Goal: Task Accomplishment & Management: Manage account settings

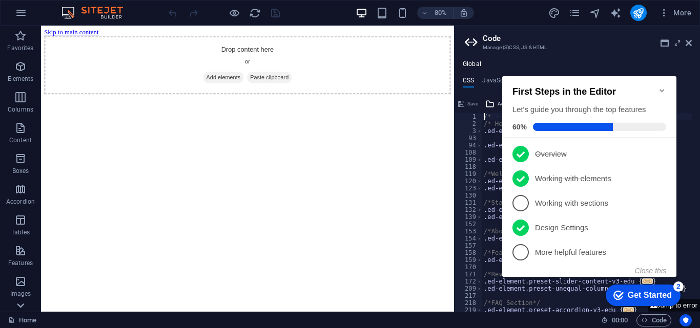
click at [23, 39] on icon at bounding box center [20, 32] width 14 height 14
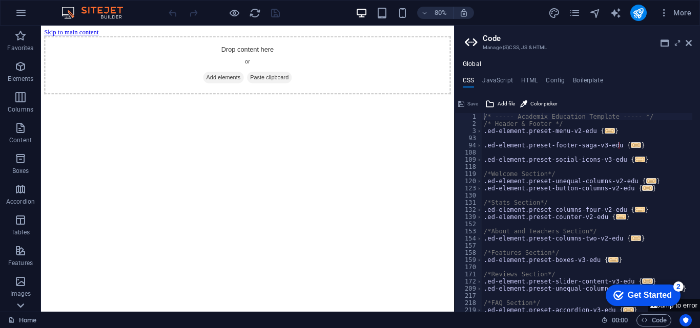
scroll to position [175, 0]
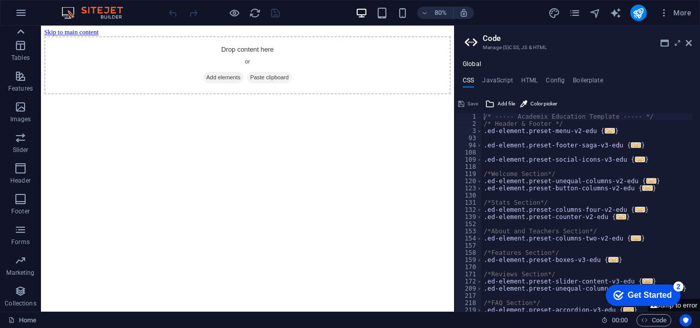
click at [22, 28] on icon at bounding box center [20, 32] width 14 height 14
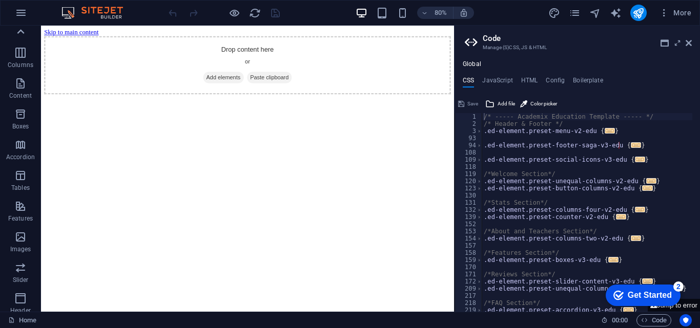
click at [22, 28] on icon at bounding box center [20, 32] width 14 height 14
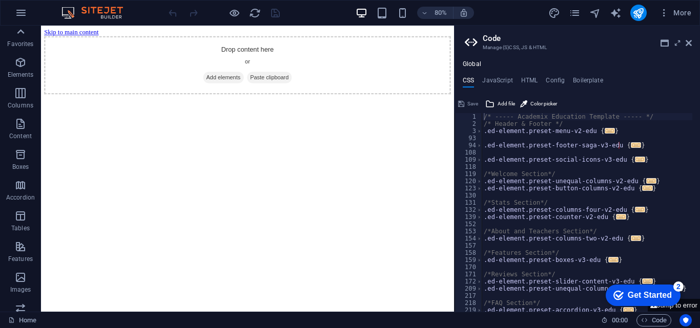
scroll to position [0, 0]
click at [24, 39] on icon at bounding box center [20, 32] width 14 height 14
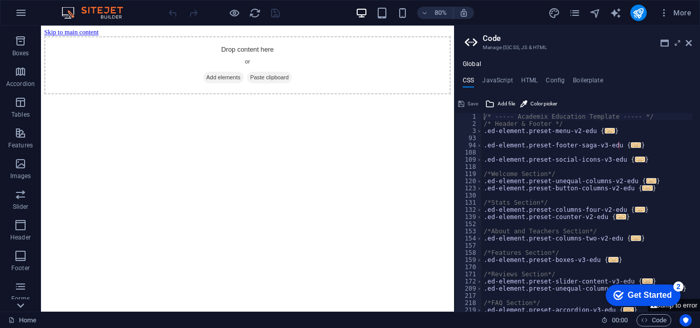
scroll to position [175, 0]
click at [24, 308] on span "Collections" at bounding box center [20, 297] width 41 height 25
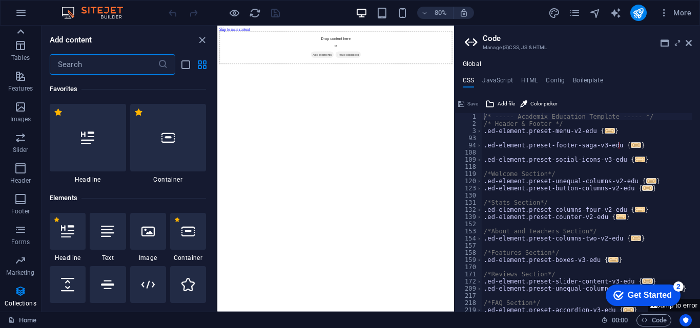
click at [20, 32] on icon at bounding box center [20, 32] width 14 height 14
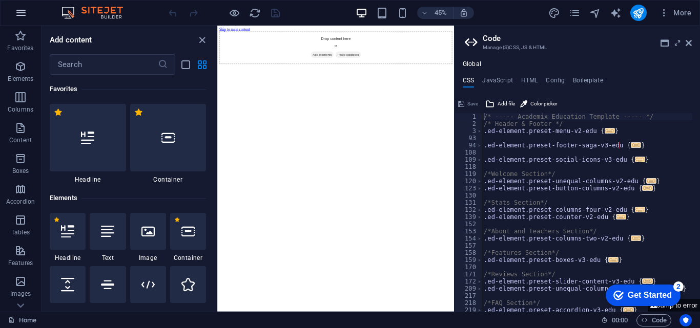
click at [16, 11] on icon "button" at bounding box center [21, 13] width 12 height 12
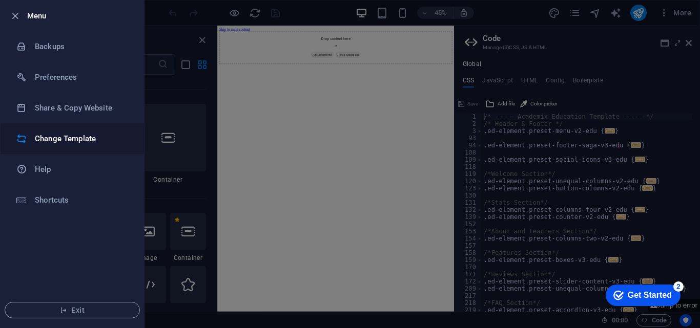
click at [75, 137] on h6 "Change Template" at bounding box center [82, 139] width 95 height 12
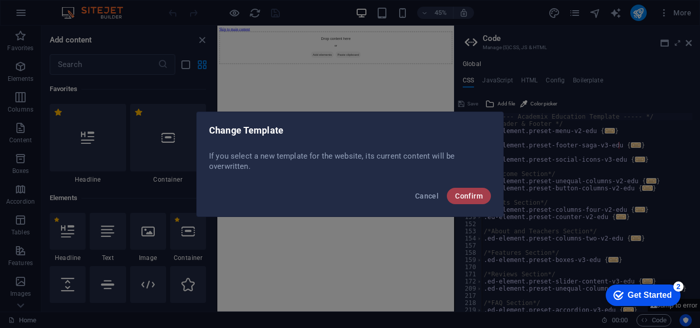
click at [466, 195] on span "Confirm" at bounding box center [469, 196] width 28 height 8
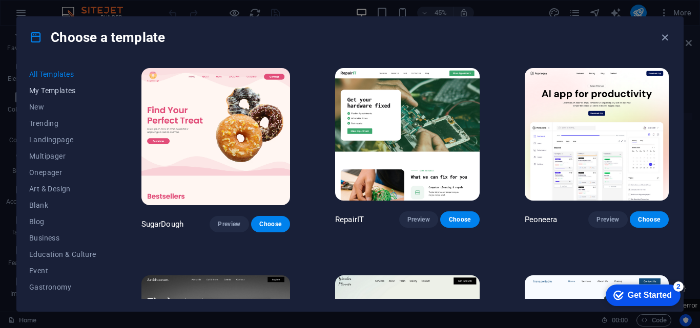
click at [74, 96] on button "My Templates" at bounding box center [62, 90] width 67 height 16
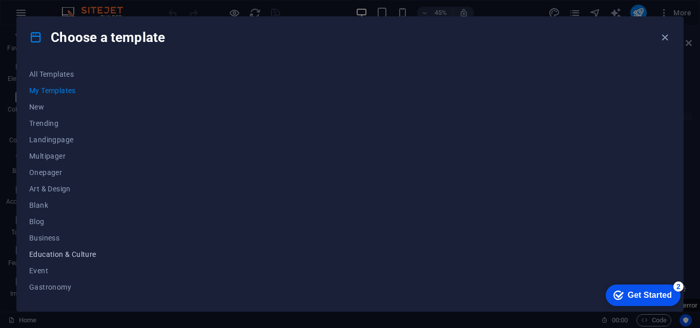
click at [76, 253] on span "Education & Culture" at bounding box center [62, 254] width 67 height 8
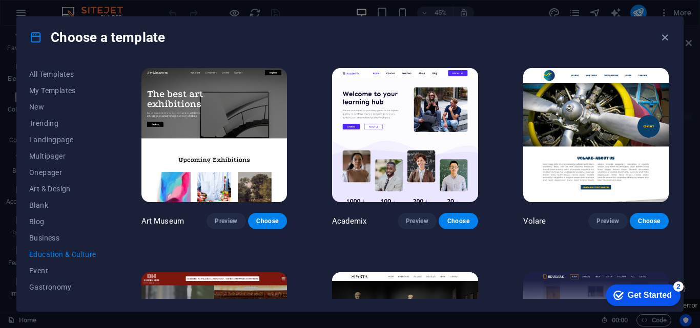
scroll to position [18, 0]
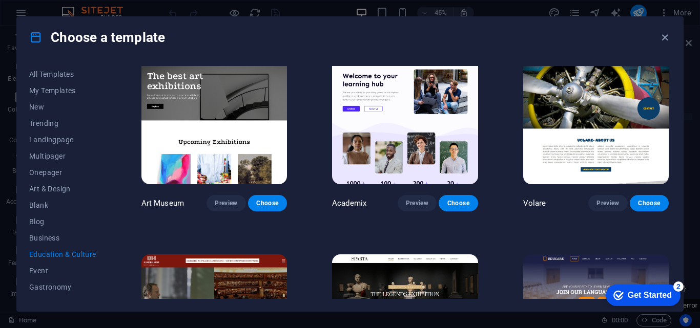
drag, startPoint x: 668, startPoint y: 132, endPoint x: 669, endPoint y: 168, distance: 35.4
click at [669, 168] on div "Art Museum Preview Choose Academix Preview Choose Volare Preview Choose Bibliot…" at bounding box center [404, 182] width 531 height 233
drag, startPoint x: 697, startPoint y: 163, endPoint x: 699, endPoint y: 190, distance: 26.8
click at [699, 190] on div "Choose a template All Templates My Templates New Trending Landingpage Multipage…" at bounding box center [350, 164] width 700 height 328
click at [693, 162] on div "Choose a template All Templates My Templates New Trending Landingpage Multipage…" at bounding box center [350, 164] width 700 height 328
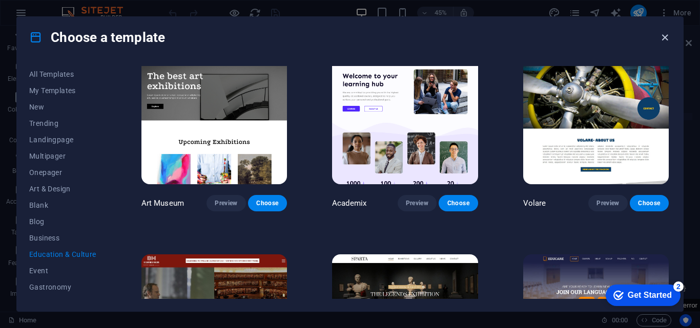
click at [662, 38] on icon "button" at bounding box center [665, 38] width 12 height 12
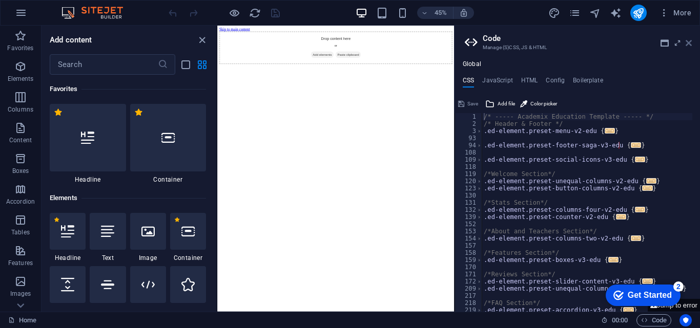
click at [691, 45] on icon at bounding box center [688, 43] width 6 height 8
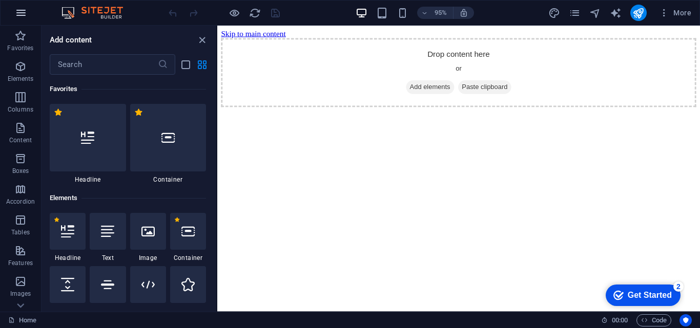
click at [18, 19] on button "button" at bounding box center [21, 13] width 25 height 25
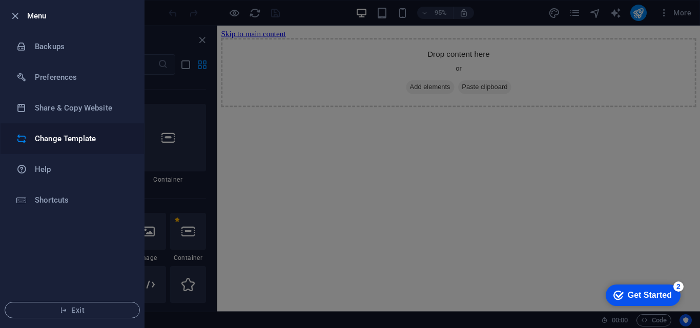
click at [67, 133] on h6 "Change Template" at bounding box center [82, 139] width 95 height 12
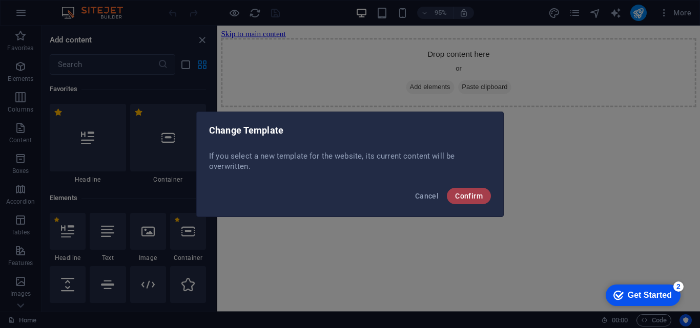
click at [471, 196] on span "Confirm" at bounding box center [469, 196] width 28 height 8
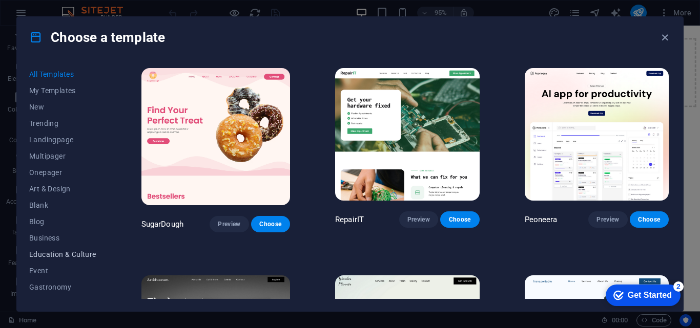
click at [67, 257] on span "Education & Culture" at bounding box center [62, 254] width 67 height 8
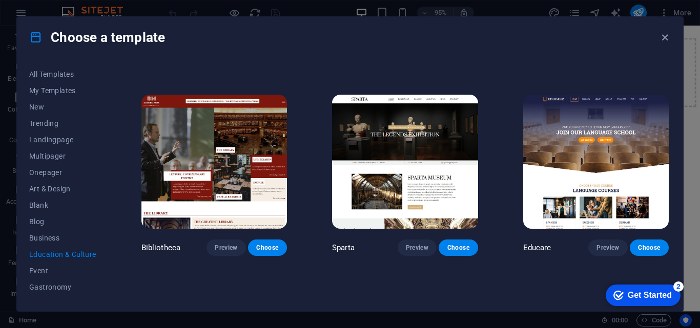
scroll to position [185, 0]
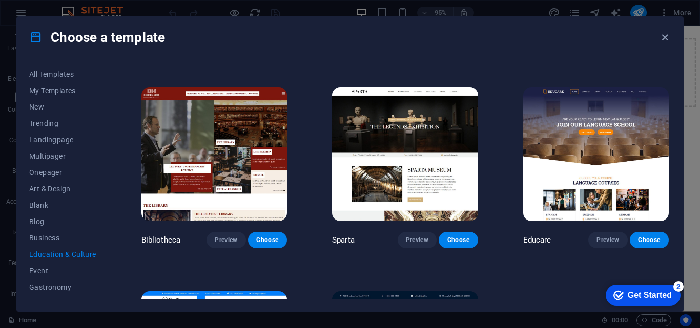
drag, startPoint x: 668, startPoint y: 220, endPoint x: 666, endPoint y: 225, distance: 5.8
click at [666, 225] on div "Educare Preview Choose" at bounding box center [596, 166] width 150 height 163
click at [649, 239] on span "Choose" at bounding box center [649, 240] width 23 height 8
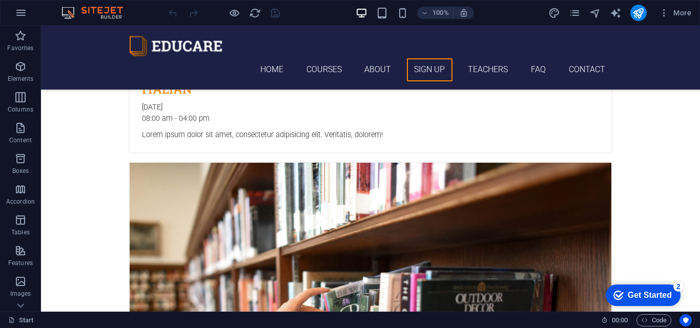
scroll to position [1989, 0]
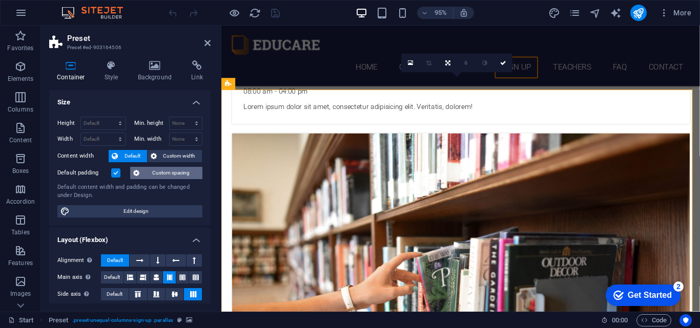
scroll to position [2015, 0]
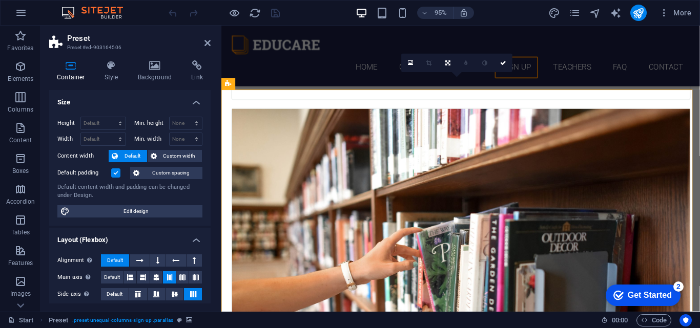
drag, startPoint x: 211, startPoint y: 172, endPoint x: 208, endPoint y: 199, distance: 27.3
click at [208, 199] on div "Container Style Background Link Size Height Default px rem % vh vw Min. height …" at bounding box center [130, 182] width 178 height 260
drag, startPoint x: 208, startPoint y: 199, endPoint x: 210, endPoint y: 193, distance: 6.3
click at [210, 193] on div "Size Height Default px rem % vh vw Min. height None px rem % vh vw Width Defaul…" at bounding box center [129, 197] width 161 height 214
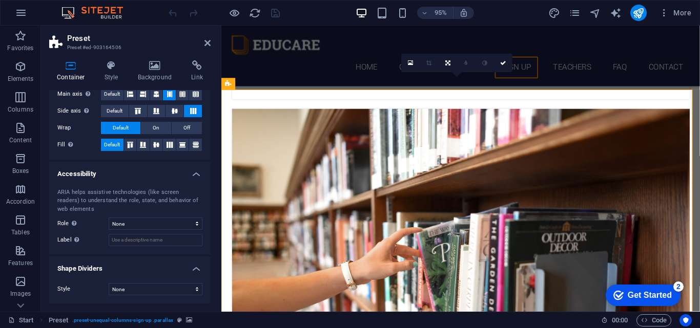
scroll to position [0, 0]
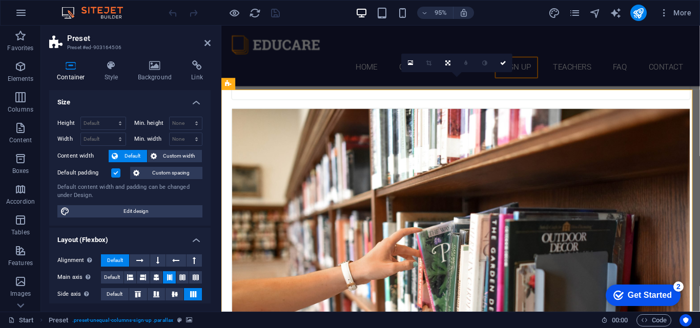
click at [73, 75] on h4 "Container" at bounding box center [73, 71] width 48 height 22
click at [139, 210] on span "Edit design" at bounding box center [136, 211] width 127 height 12
select select "rem"
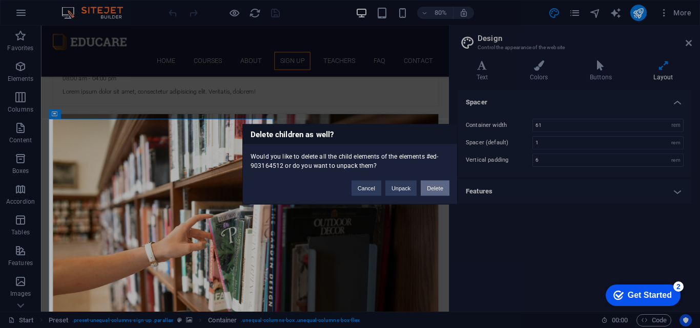
scroll to position [2061, 0]
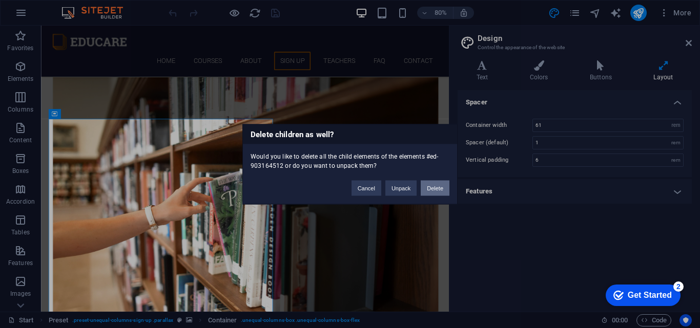
click at [430, 191] on button "Delete" at bounding box center [435, 187] width 29 height 15
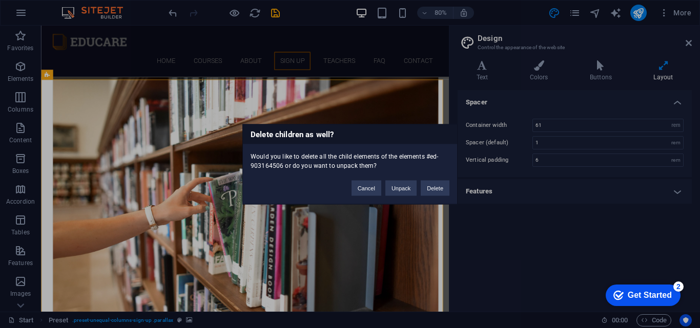
click at [248, 149] on div "Would you like to delete all the child elements of the elements #ed-903164506 o…" at bounding box center [350, 157] width 214 height 26
click at [435, 185] on button "Delete" at bounding box center [435, 187] width 29 height 15
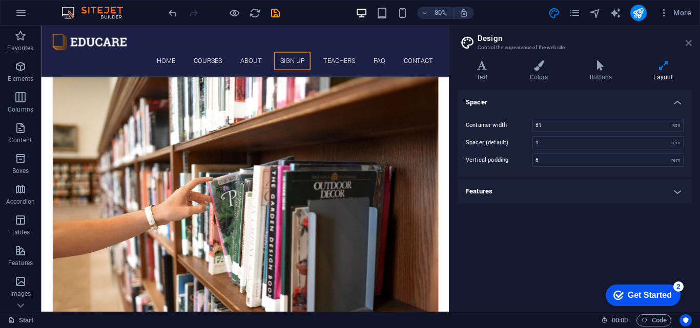
click at [691, 44] on icon at bounding box center [688, 43] width 6 height 8
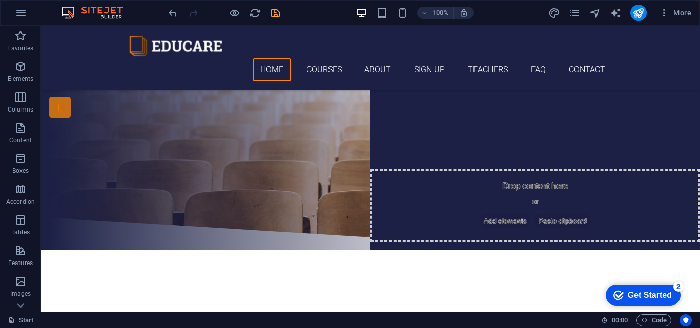
scroll to position [0, 0]
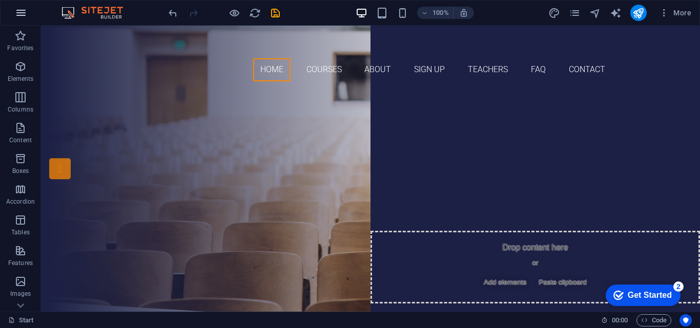
click at [19, 16] on icon "button" at bounding box center [21, 13] width 12 height 12
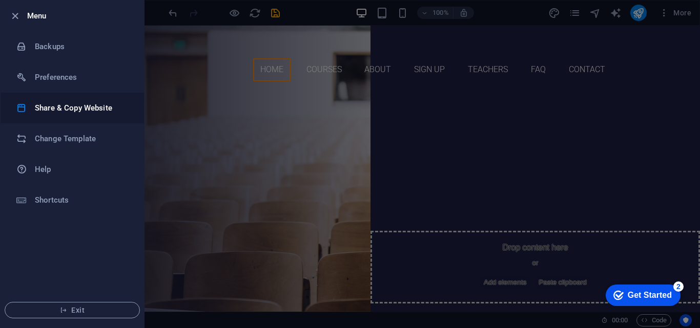
click at [81, 117] on li "Share & Copy Website" at bounding box center [72, 108] width 143 height 31
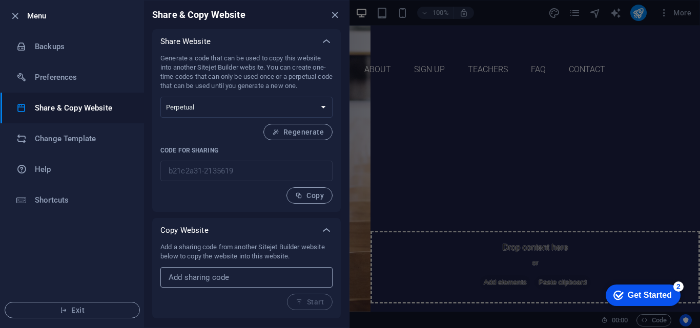
click at [249, 284] on input "text" at bounding box center [246, 277] width 172 height 20
paste input "Thank you for your guidance. Our foundation's website has been experiencing pro…"
type input "Thank you for your guidance. Our foundation's website has been experiencing pro…"
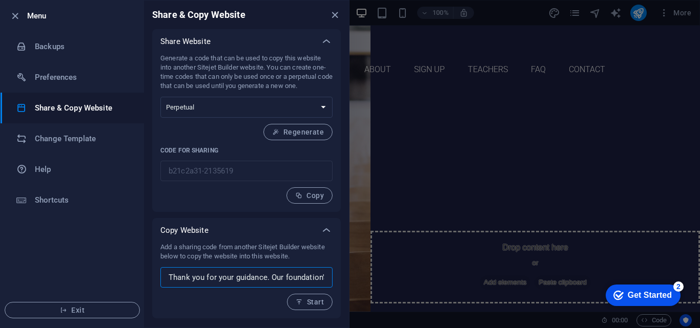
scroll to position [0, 389]
click at [296, 280] on input "Thank you for your guidance. Our foundation's website has been experiencing pro…" at bounding box center [246, 277] width 172 height 20
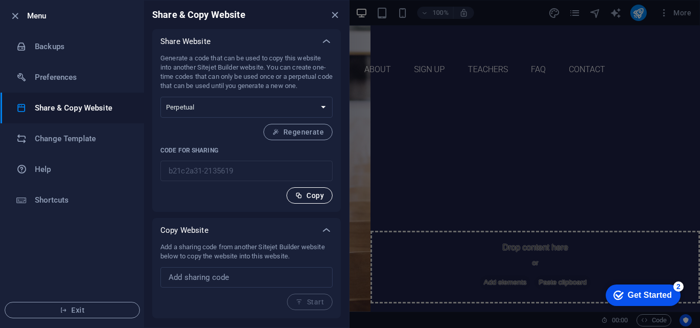
click at [311, 198] on span "Copy" at bounding box center [309, 196] width 29 height 8
click at [247, 274] on input "text" at bounding box center [246, 277] width 172 height 20
paste input "b21c2a31-2135619"
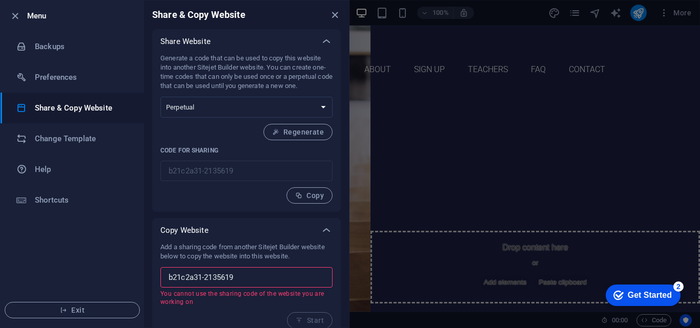
type input "b21c2a31-2135619"
click at [275, 309] on div "Add a sharing code from another Sitejet Builder website below to copy the websi…" at bounding box center [246, 286] width 172 height 86
click at [323, 114] on select "One-time Perpetual" at bounding box center [246, 107] width 172 height 21
select select "onetime"
click at [160, 97] on select "One-time Perpetual" at bounding box center [246, 107] width 172 height 21
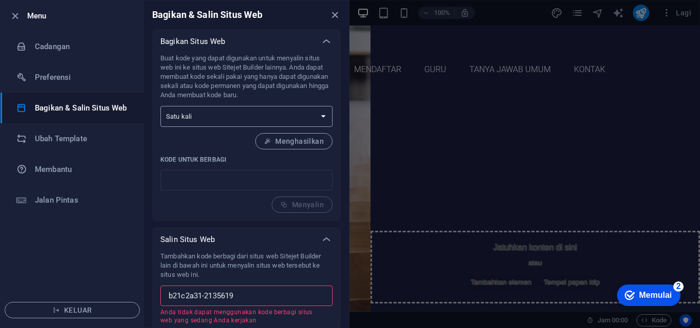
click at [325, 119] on select "Satu kali Abadi" at bounding box center [246, 116] width 172 height 21
select select "perpetual"
click at [160, 106] on select "Satu kali Abadi" at bounding box center [246, 116] width 172 height 21
type input "b21c2a31-2135619"
click at [296, 205] on font "Menyalin" at bounding box center [308, 205] width 32 height 8
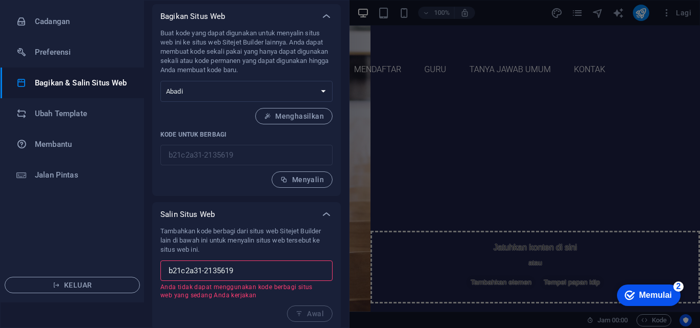
scroll to position [28, 0]
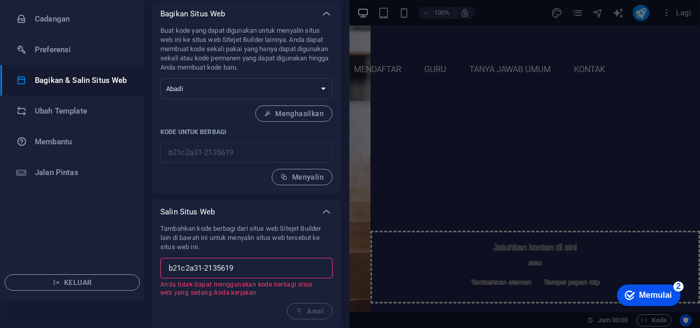
drag, startPoint x: 240, startPoint y: 274, endPoint x: 168, endPoint y: 265, distance: 73.3
click at [168, 265] on input "b21c2a31-2135619" at bounding box center [246, 268] width 172 height 20
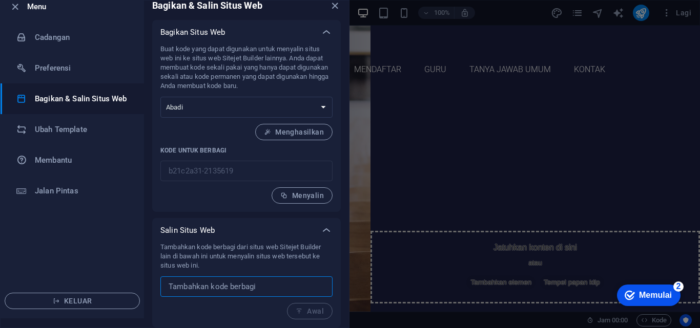
scroll to position [9, 0]
paste input "b21c2a31-2135619"
type input "b21c2a31-2135619"
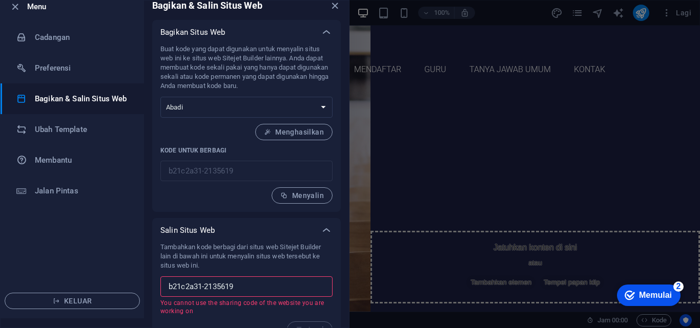
scroll to position [28, 0]
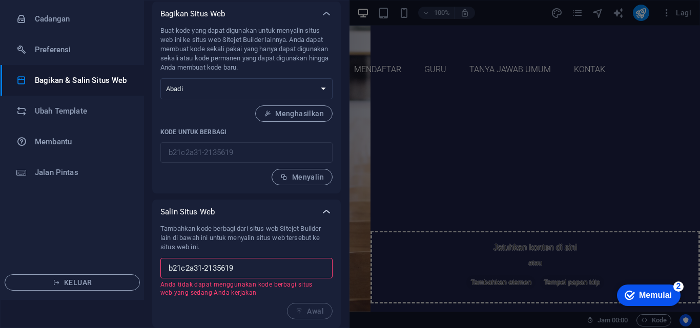
click at [324, 217] on icon at bounding box center [326, 212] width 12 height 12
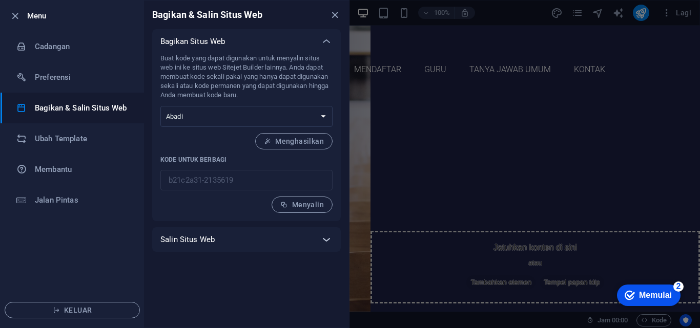
scroll to position [0, 0]
click at [67, 198] on font "Jalan Pintas" at bounding box center [57, 200] width 44 height 9
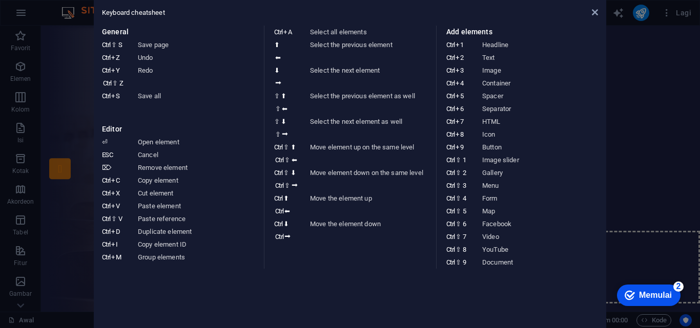
click at [73, 309] on aside "Keyboard cheatsheet General Ctrl ⇧ S Save page Ctrl Z Undo Ctrl Y Ctrl ⇧ Z Redo…" at bounding box center [350, 164] width 700 height 328
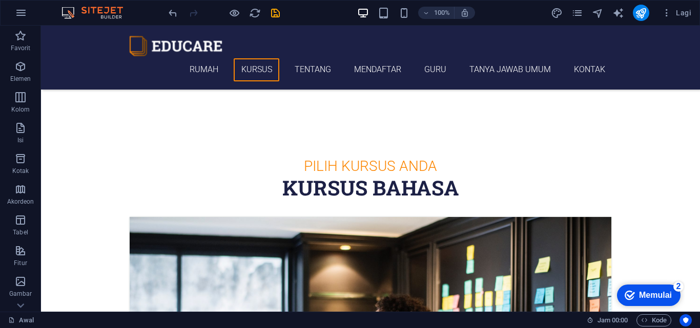
scroll to position [328, 0]
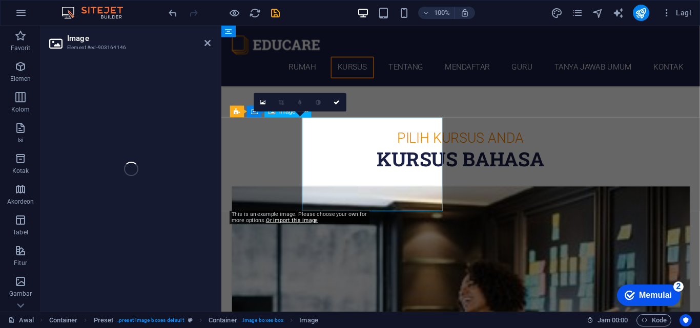
select select "%"
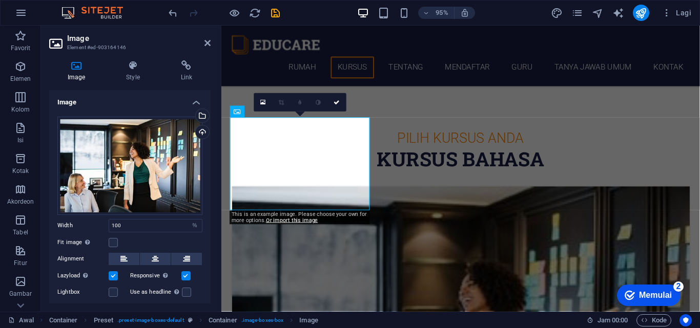
scroll to position [43, 0]
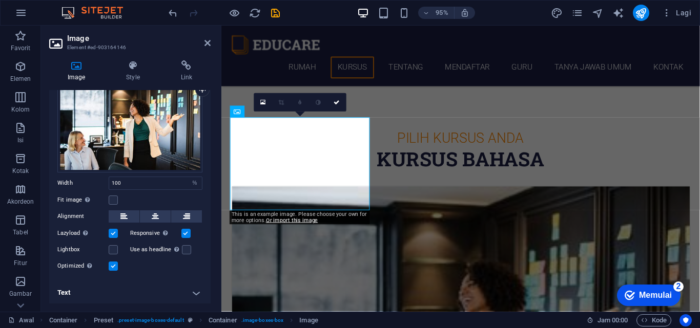
click at [112, 231] on label at bounding box center [113, 233] width 9 height 9
click at [0, 0] on input "Lazyload Loading images after the page loads improves page speed." at bounding box center [0, 0] width 0 height 0
click at [115, 231] on label at bounding box center [113, 233] width 9 height 9
click at [0, 0] on input "Lazyload Loading images after the page loads improves page speed." at bounding box center [0, 0] width 0 height 0
click at [199, 293] on h4 "Teks" at bounding box center [129, 293] width 161 height 25
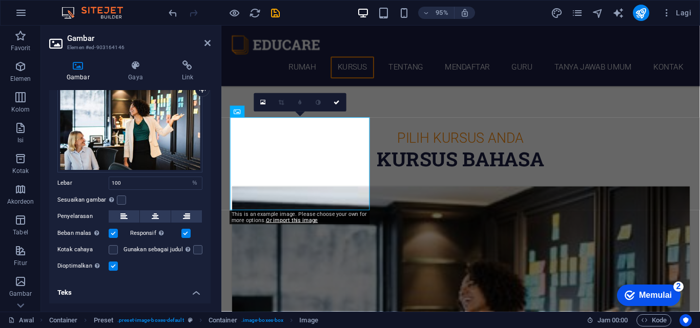
click at [197, 290] on h4 "Teks" at bounding box center [129, 290] width 161 height 18
click at [197, 290] on h4 "Teks" at bounding box center [129, 293] width 161 height 25
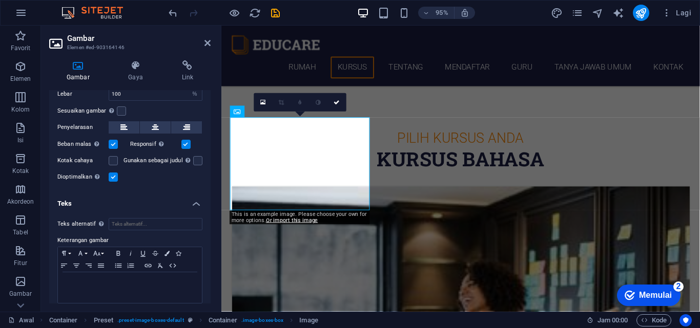
scroll to position [139, 0]
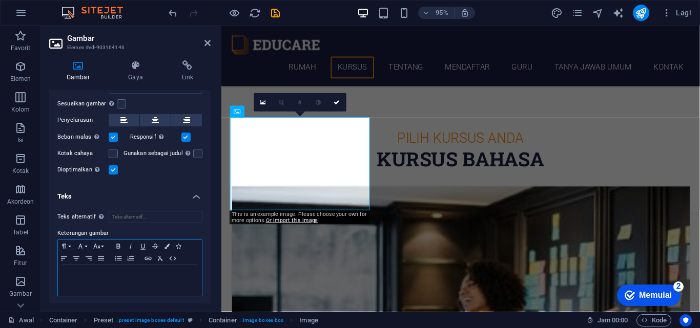
click at [114, 271] on p at bounding box center [130, 274] width 134 height 9
click at [164, 217] on input "Teks alternatif Teks alternatif digunakan oleh perangkat yang tidak dapat menam…" at bounding box center [156, 217] width 94 height 12
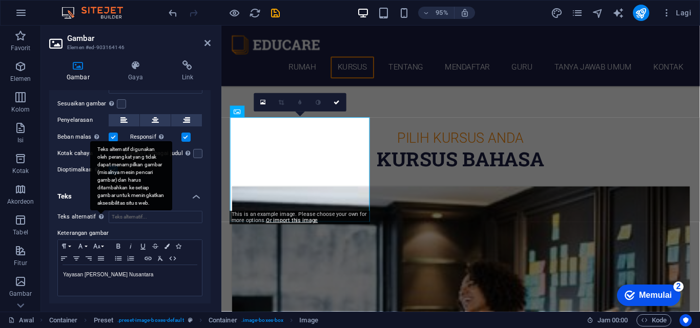
click at [103, 211] on div "Teks alternatif digunakan oleh perangkat yang tidak dapat menampilkan gambar (m…" at bounding box center [131, 175] width 82 height 69
click at [109, 215] on input "Teks alternatif Teks alternatif digunakan oleh perangkat yang tidak dapat menam…" at bounding box center [156, 217] width 94 height 12
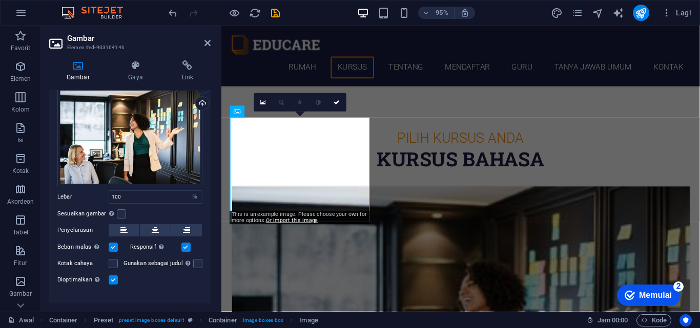
scroll to position [55, 0]
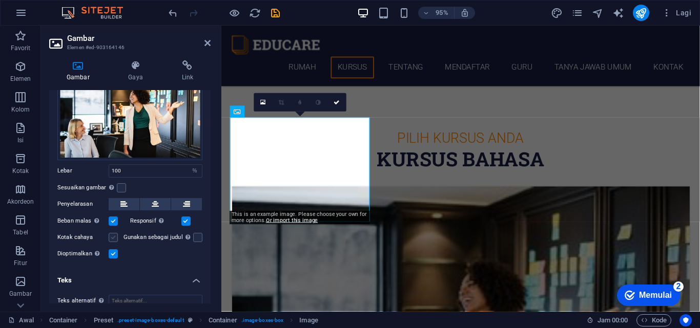
click at [116, 235] on label at bounding box center [113, 237] width 9 height 9
click at [0, 0] on input "Kotak cahaya" at bounding box center [0, 0] width 0 height 0
click at [110, 237] on label at bounding box center [113, 237] width 9 height 9
click at [0, 0] on input "Kotak cahaya" at bounding box center [0, 0] width 0 height 0
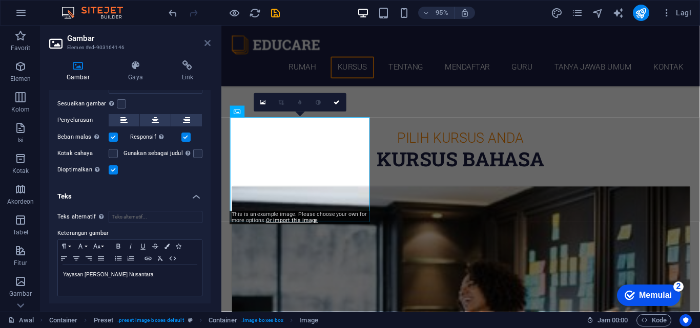
click at [206, 44] on icon at bounding box center [207, 43] width 6 height 8
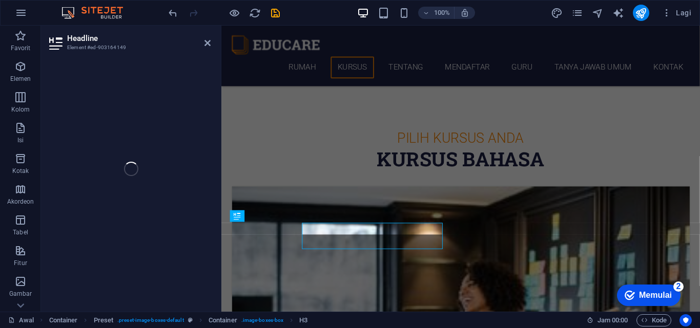
click at [199, 252] on div "Headline Element #ed-903164149 H3 Spanduk Wadah Tombol Wadah H1 Bilah Menu Pras…" at bounding box center [370, 169] width 659 height 286
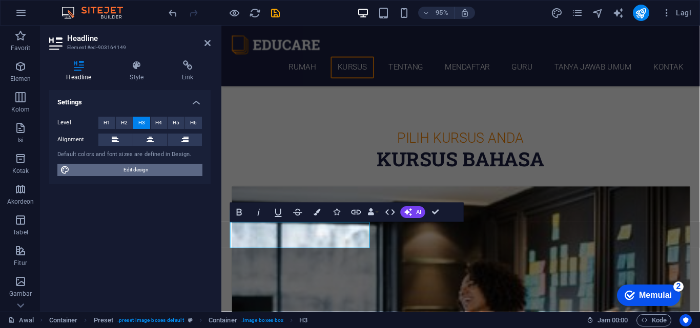
click at [132, 165] on span "Edit design" at bounding box center [136, 170] width 127 height 12
select select "px"
select select "300"
select select "px"
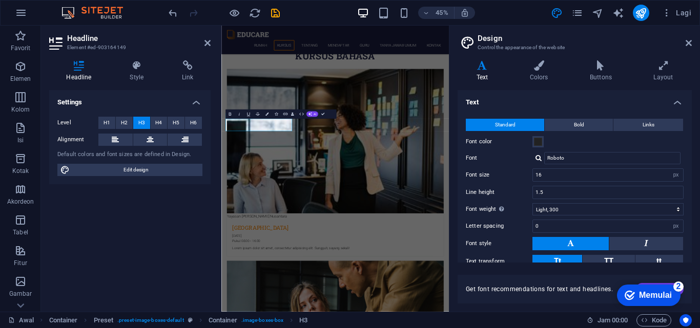
scroll to position [61, 0]
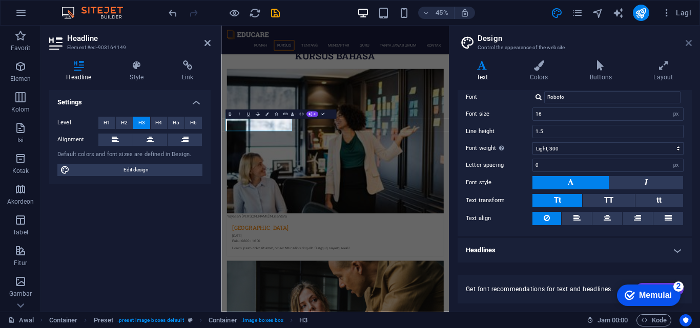
click at [689, 44] on icon at bounding box center [688, 43] width 6 height 8
